Goal: Check status

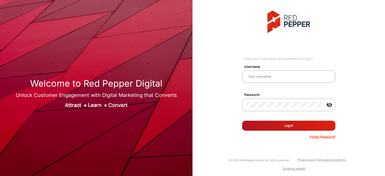
type input "mani"
drag, startPoint x: 284, startPoint y: 132, endPoint x: 284, endPoint y: 128, distance: 4.0
click at [284, 128] on form "Username mani Password visibility_off Remember me Log In Forgot Password?" at bounding box center [288, 100] width 93 height 78
click at [284, 128] on button "Log In" at bounding box center [288, 126] width 93 height 10
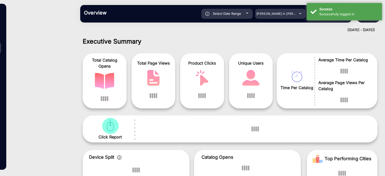
scroll to position [4, 0]
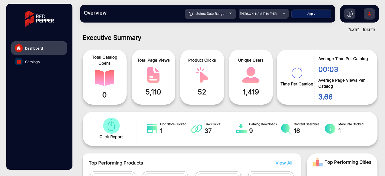
click at [218, 15] on span "Select Date Range" at bounding box center [210, 14] width 28 height 4
type input "[DATE]"
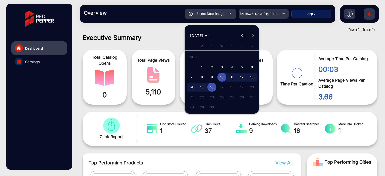
click at [264, 15] on div at bounding box center [192, 88] width 385 height 176
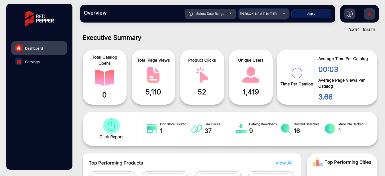
click at [264, 15] on span "[PERSON_NAME] in [PERSON_NAME]" at bounding box center [267, 14] width 55 height 4
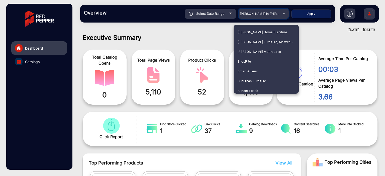
scroll to position [1123, 0]
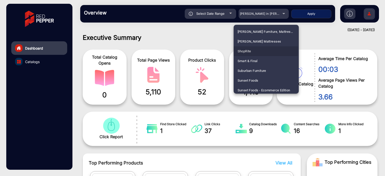
click at [247, 50] on span "ShopRite" at bounding box center [244, 51] width 14 height 10
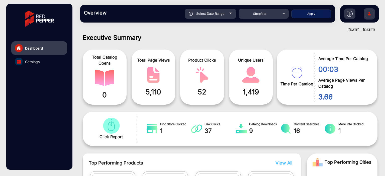
click at [308, 11] on button "Apply" at bounding box center [311, 14] width 40 height 9
type input "[DATE]"
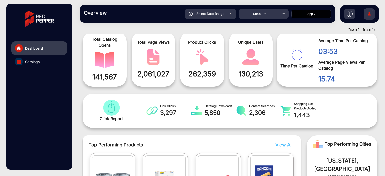
scroll to position [0, 0]
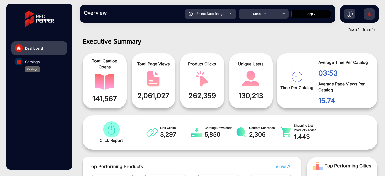
click at [27, 63] on span "Catalogs" at bounding box center [32, 61] width 15 height 5
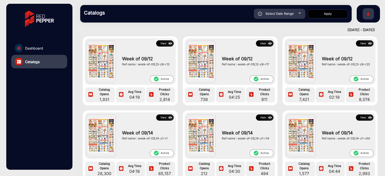
scroll to position [19, 0]
click at [168, 116] on img at bounding box center [170, 118] width 6 height 6
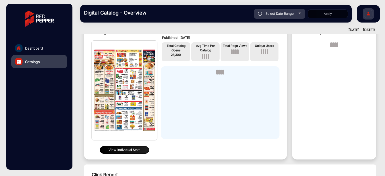
scroll to position [32, 0]
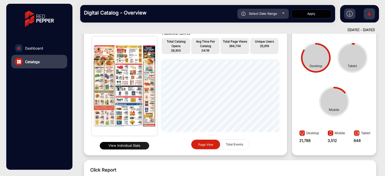
click at [125, 146] on button "View Individual Stats" at bounding box center [124, 146] width 49 height 8
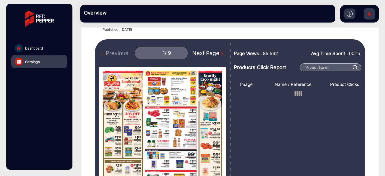
click at [219, 53] on img "Next Page" at bounding box center [221, 53] width 5 height 5
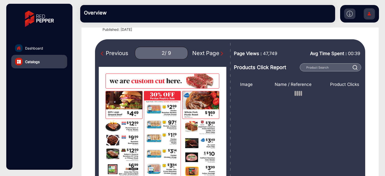
click at [219, 53] on img "Next Page" at bounding box center [221, 53] width 5 height 5
type input "3"
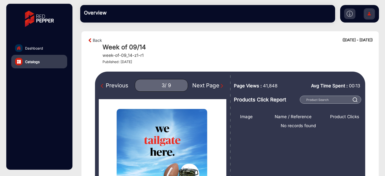
click at [89, 41] on img at bounding box center [89, 40] width 5 height 6
click at [91, 38] on img at bounding box center [89, 40] width 5 height 6
click at [94, 39] on link "Back" at bounding box center [97, 40] width 9 height 6
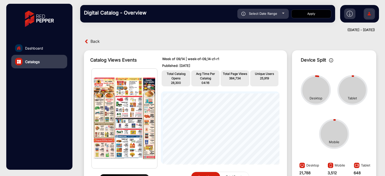
scroll to position [4, 0]
